Goal: Navigation & Orientation: Go to known website

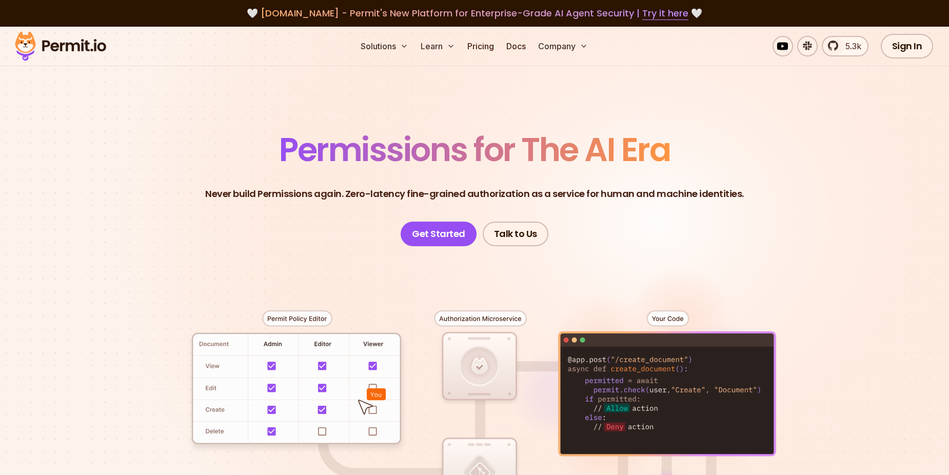
click at [473, 152] on span "Permissions for The AI Era" at bounding box center [474, 150] width 391 height 46
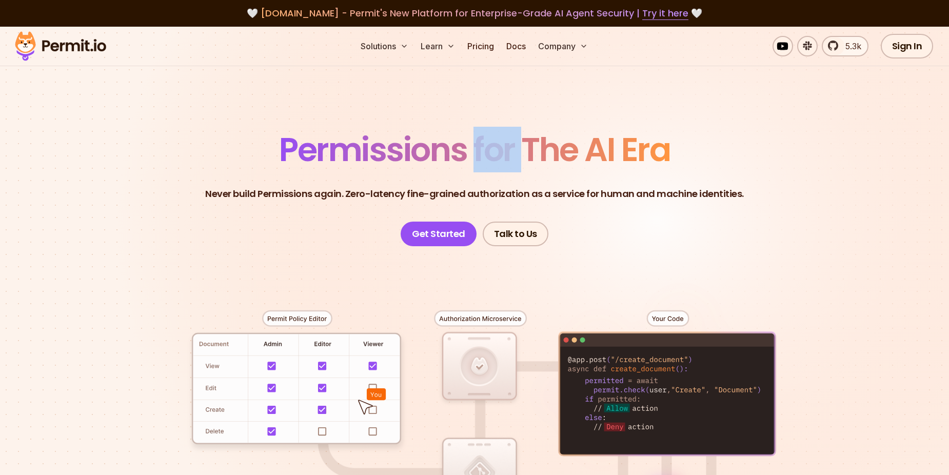
click at [473, 152] on span "Permissions for The AI Era" at bounding box center [474, 150] width 391 height 46
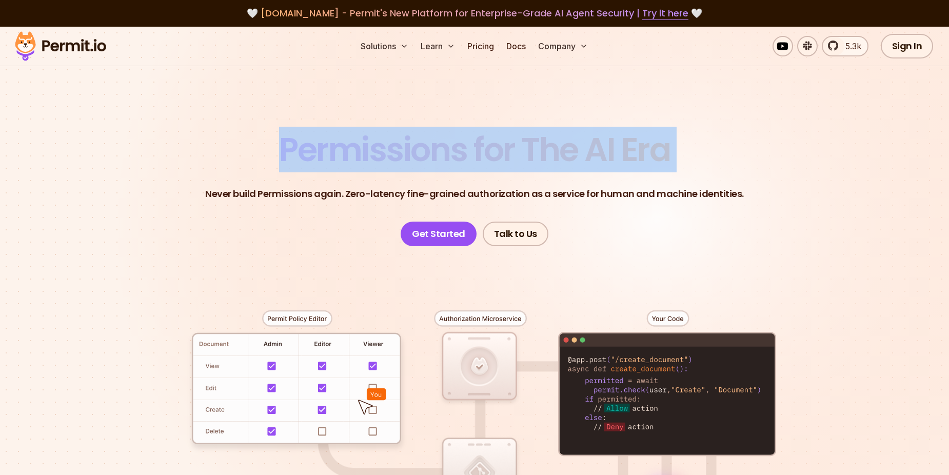
click at [473, 152] on span "Permissions for The AI Era" at bounding box center [474, 150] width 391 height 46
drag, startPoint x: 473, startPoint y: 152, endPoint x: 474, endPoint y: 185, distance: 32.4
click at [466, 173] on div at bounding box center [466, 173] width 0 height 0
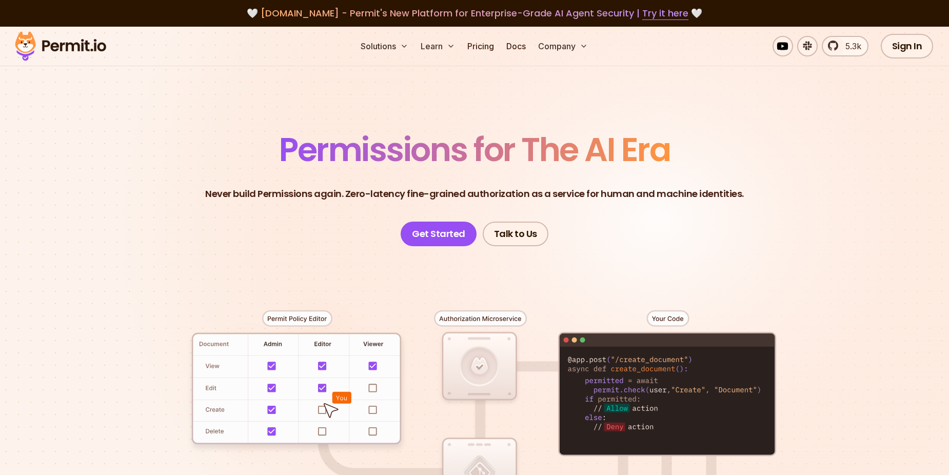
click at [705, 196] on p "Never build Permissions again. Zero-latency fine-grained authorization as a ser…" at bounding box center [474, 194] width 539 height 14
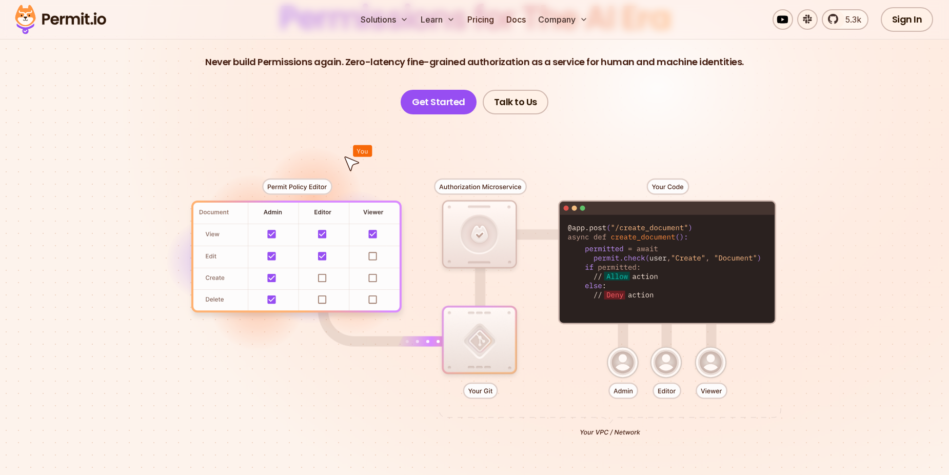
scroll to position [154, 0]
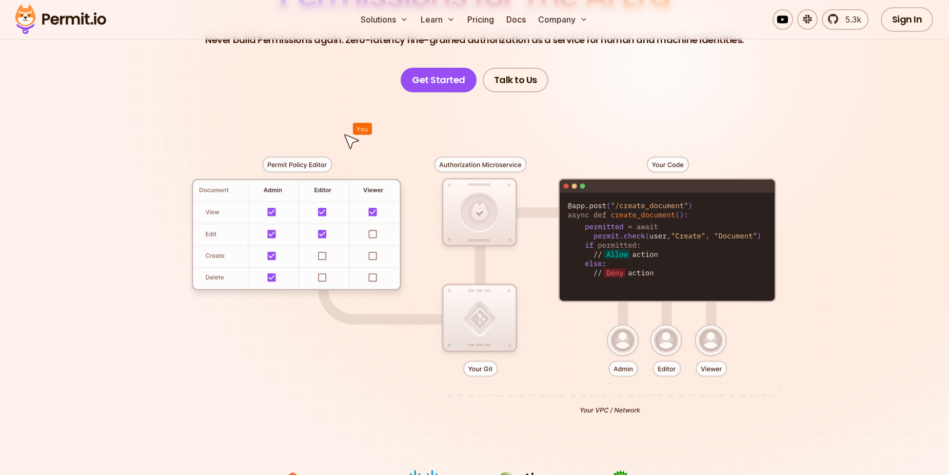
drag, startPoint x: 352, startPoint y: 138, endPoint x: 345, endPoint y: 137, distance: 6.2
click at [345, 137] on div at bounding box center [474, 281] width 718 height 378
click at [445, 82] on link "Get Started" at bounding box center [439, 80] width 76 height 25
